Goal: Navigation & Orientation: Find specific page/section

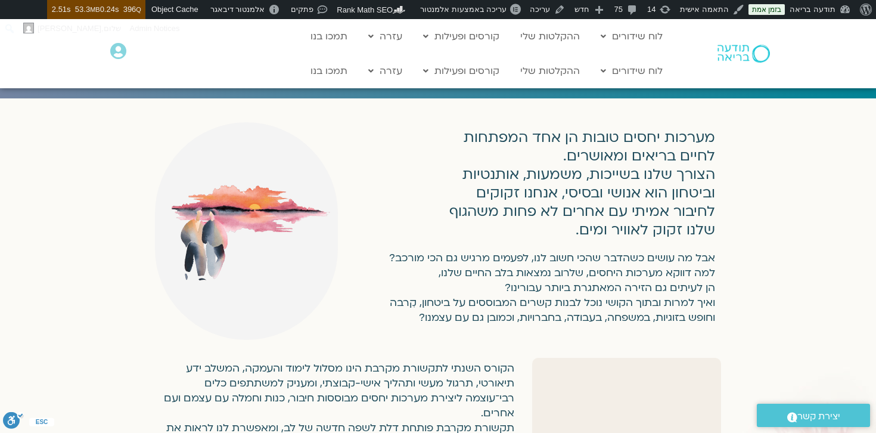
scroll to position [163, 0]
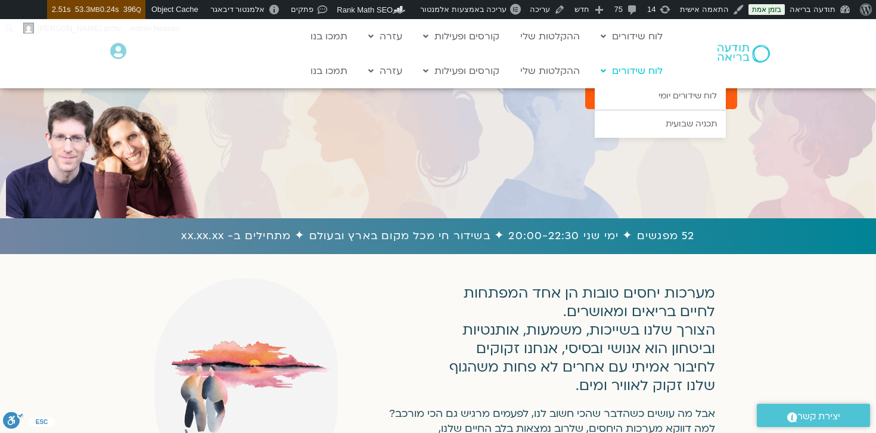
click at [651, 74] on link "לוח שידורים" at bounding box center [632, 71] width 74 height 23
click at [682, 99] on link "לוח שידורים יומי" at bounding box center [660, 95] width 131 height 27
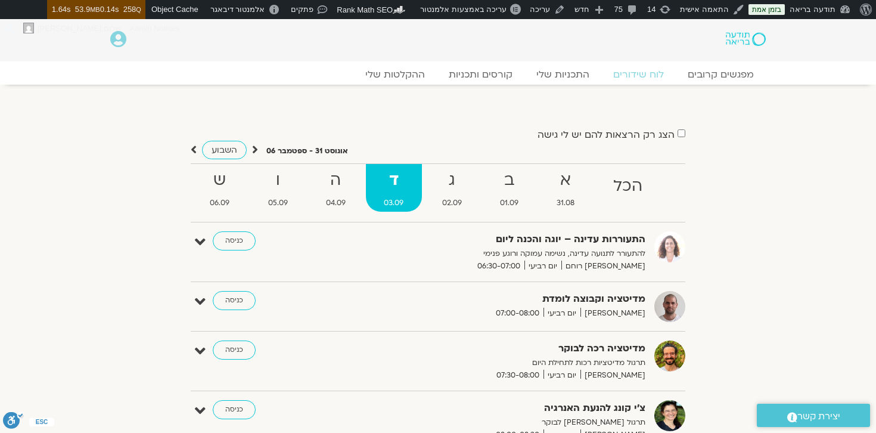
click at [631, 192] on strong "הכל" at bounding box center [627, 186] width 65 height 27
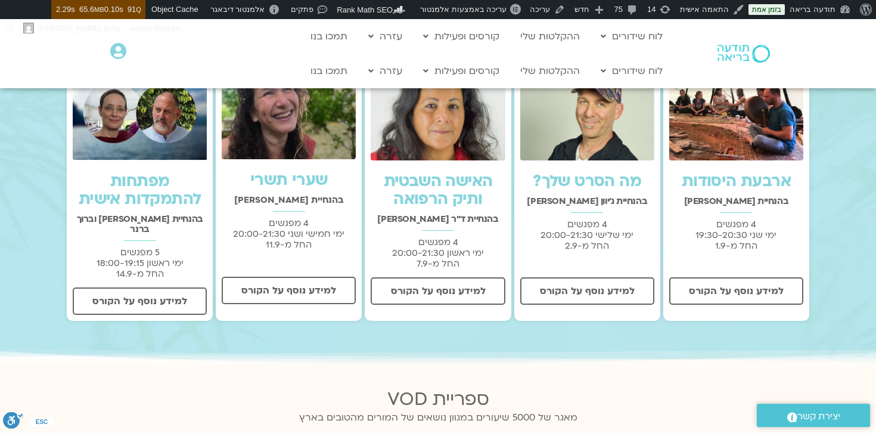
scroll to position [371, 0]
